Goal: Find contact information: Find contact information

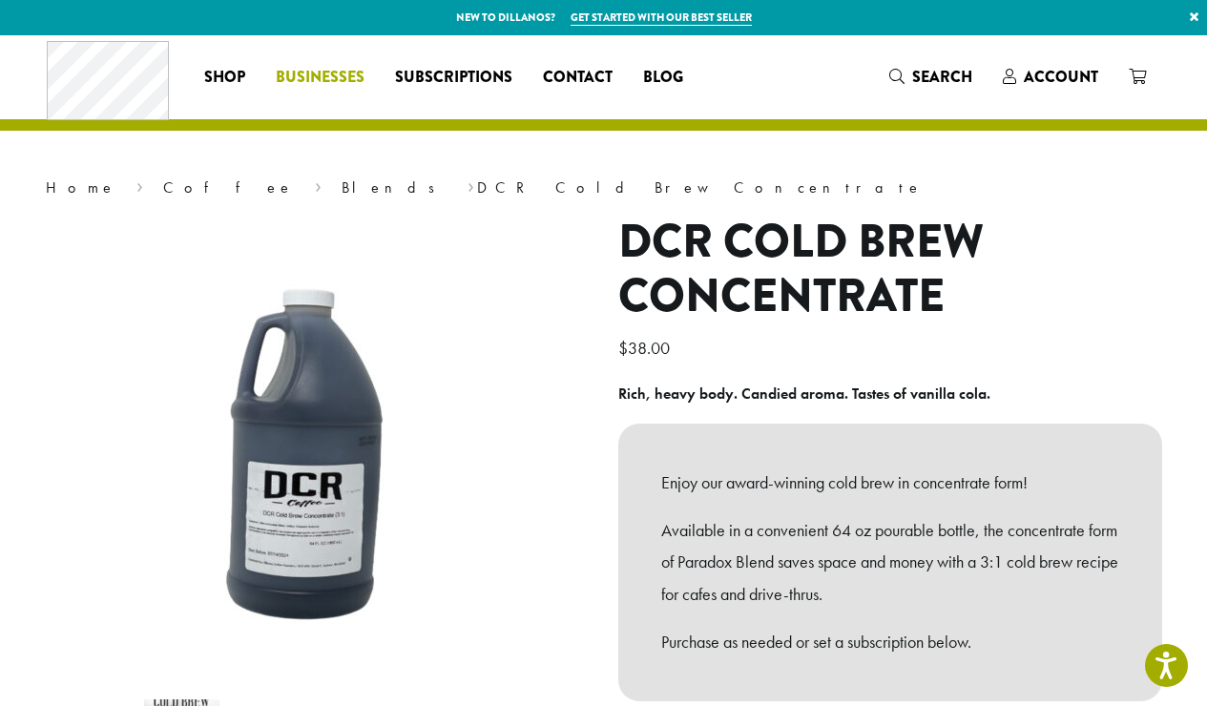
click at [330, 73] on span "Businesses" at bounding box center [320, 78] width 89 height 24
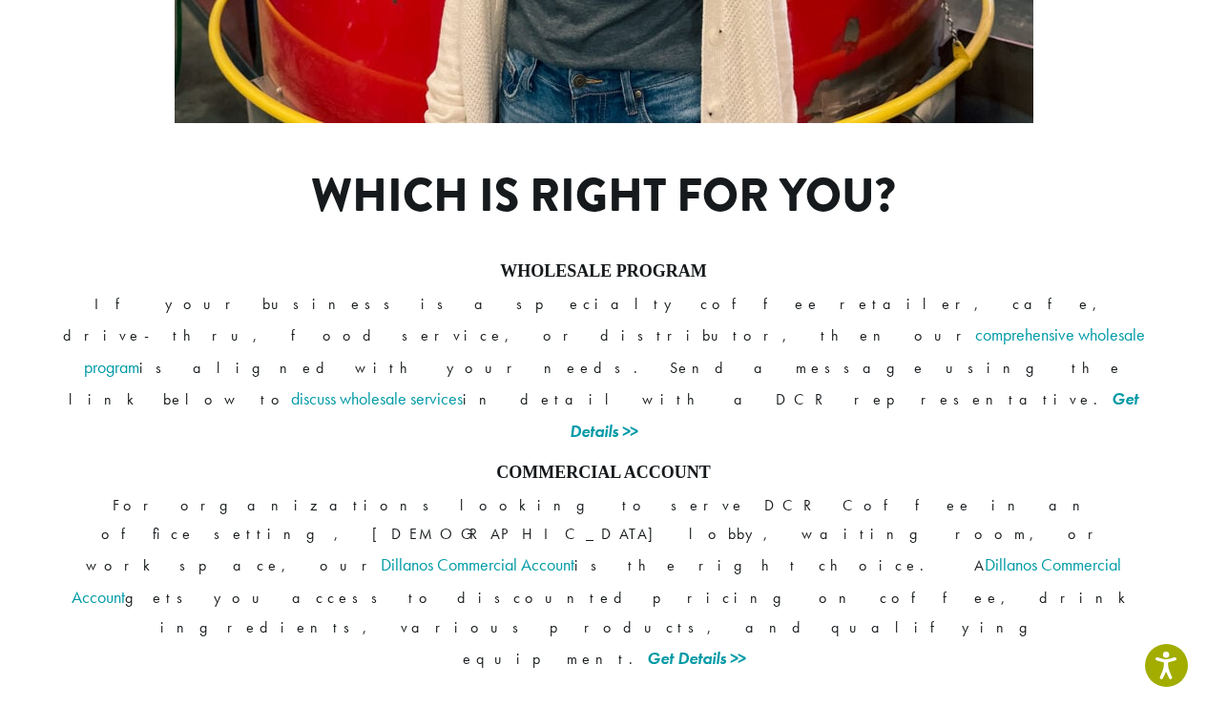
scroll to position [1518, 0]
